Goal: Task Accomplishment & Management: Manage account settings

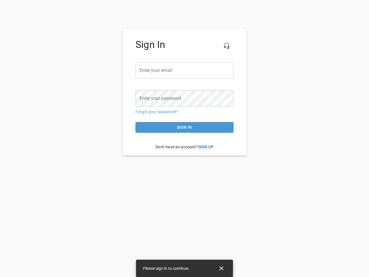
click at [227, 46] on icon "button" at bounding box center [226, 45] width 7 height 7
click at [185, 70] on input "email" at bounding box center [185, 70] width 98 height 16
click at [222, 268] on icon "Close" at bounding box center [222, 268] width 4 height 4
